Goal: Task Accomplishment & Management: Manage account settings

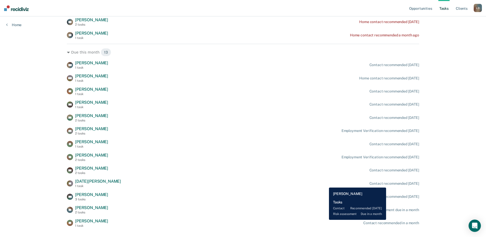
scroll to position [102, 0]
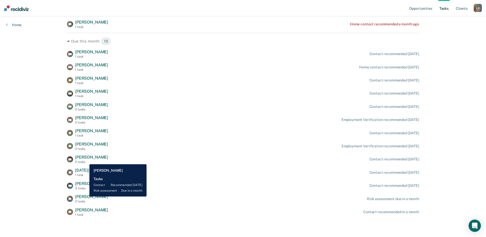
click at [86, 161] on div "2 tasks" at bounding box center [91, 162] width 33 height 4
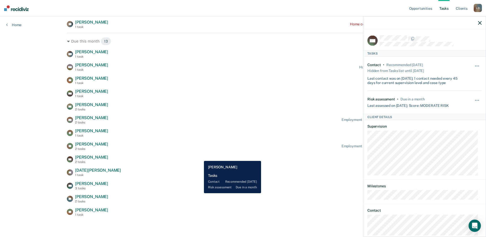
click at [200, 157] on div "MB [PERSON_NAME] 2 tasks Contact recommended [DATE]" at bounding box center [243, 159] width 353 height 9
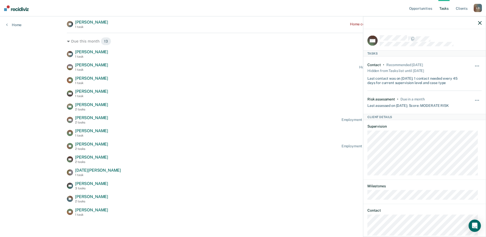
click at [216, 139] on div "TW [PERSON_NAME] 1 task Contact recommended [DATE] WG [PERSON_NAME] 1 task Home…" at bounding box center [243, 132] width 353 height 167
click at [482, 22] on div at bounding box center [425, 22] width 123 height 13
click at [481, 22] on icon "button" at bounding box center [480, 23] width 4 height 4
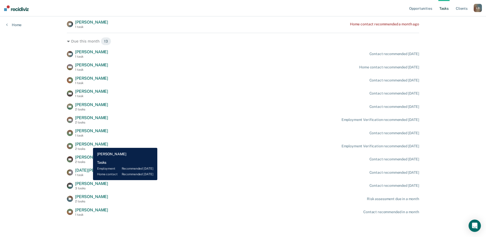
click at [89, 144] on span "[PERSON_NAME]" at bounding box center [91, 144] width 33 height 5
